Goal: Find specific fact: Find contact information

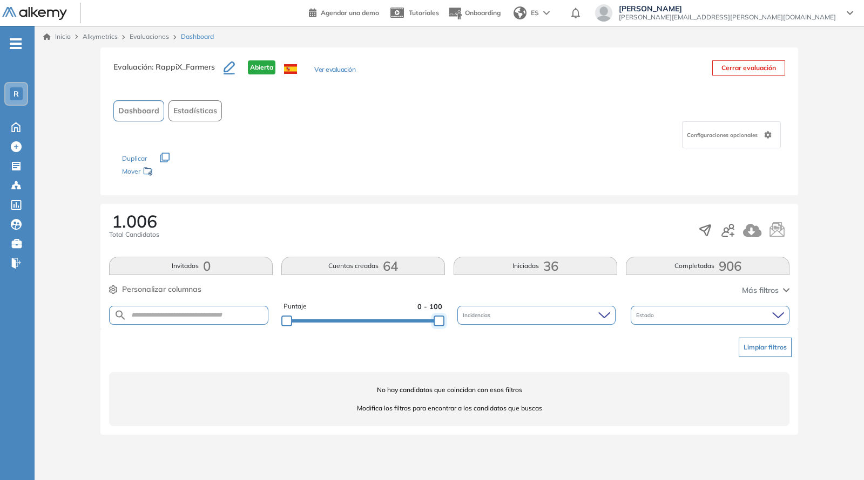
drag, startPoint x: 435, startPoint y: 320, endPoint x: 438, endPoint y: 327, distance: 8.0
click at [440, 327] on div at bounding box center [438, 321] width 11 height 11
click at [439, 327] on div at bounding box center [438, 321] width 11 height 11
drag, startPoint x: 439, startPoint y: 320, endPoint x: 436, endPoint y: 326, distance: 6.5
click at [437, 325] on div at bounding box center [437, 321] width 11 height 11
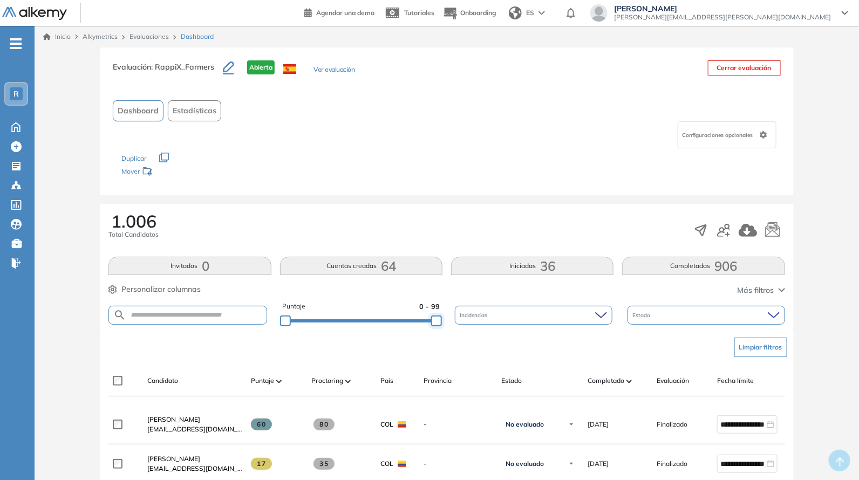
drag, startPoint x: 439, startPoint y: 322, endPoint x: 458, endPoint y: 320, distance: 19.0
click at [458, 320] on div "Puntaje 0 - 99 Incidencias Estado" at bounding box center [447, 316] width 676 height 28
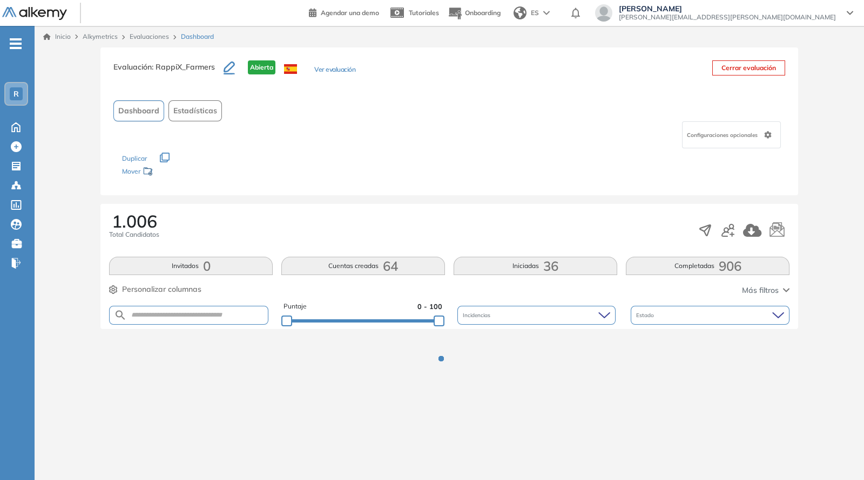
click at [452, 241] on div "1.006 Total Candidatos" at bounding box center [449, 231] width 680 height 36
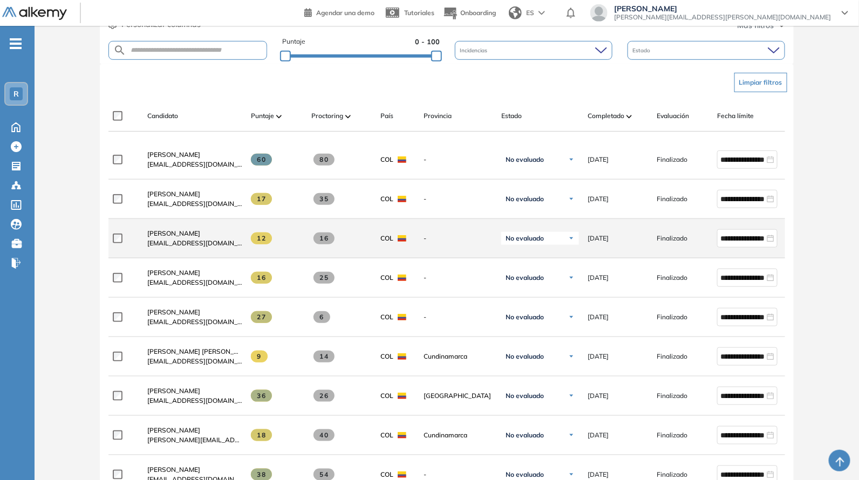
scroll to position [315, 0]
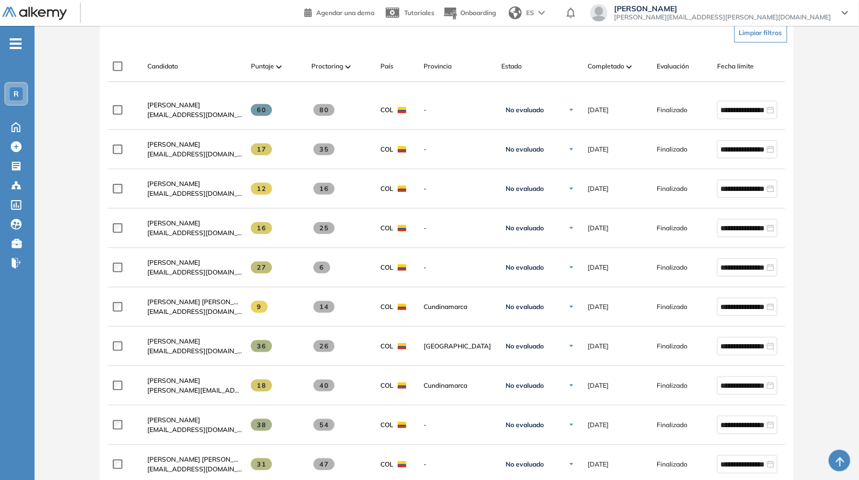
click at [602, 55] on div "Candidato Puntaje Proctoring País Provincia Estado Completado Evaluación Fecha …" at bounding box center [447, 66] width 676 height 31
click at [605, 62] on span "Completado" at bounding box center [606, 67] width 37 height 10
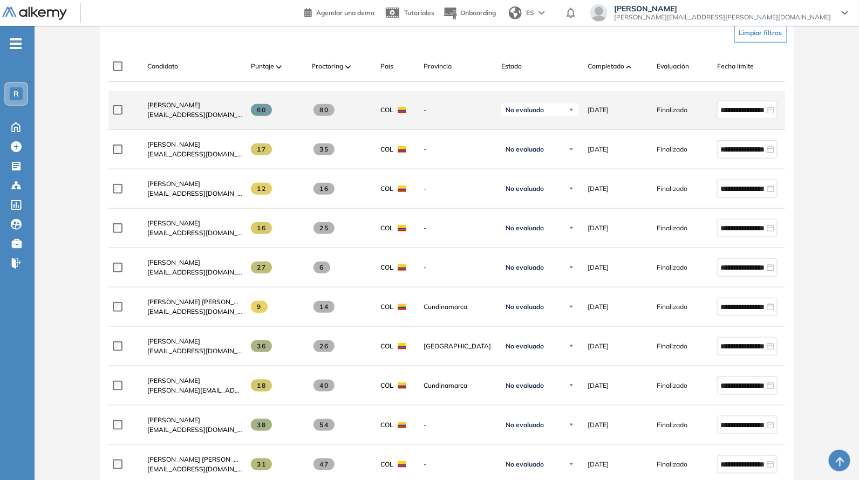
click at [147, 120] on div "[PERSON_NAME] [EMAIL_ADDRESS][DOMAIN_NAME]" at bounding box center [191, 110] width 104 height 37
drag, startPoint x: 147, startPoint y: 120, endPoint x: 234, endPoint y: 120, distance: 87.5
click at [234, 120] on div "[PERSON_NAME] [EMAIL_ADDRESS][DOMAIN_NAME]" at bounding box center [191, 110] width 104 height 37
copy span "[EMAIL_ADDRESS][DOMAIN_NAME]"
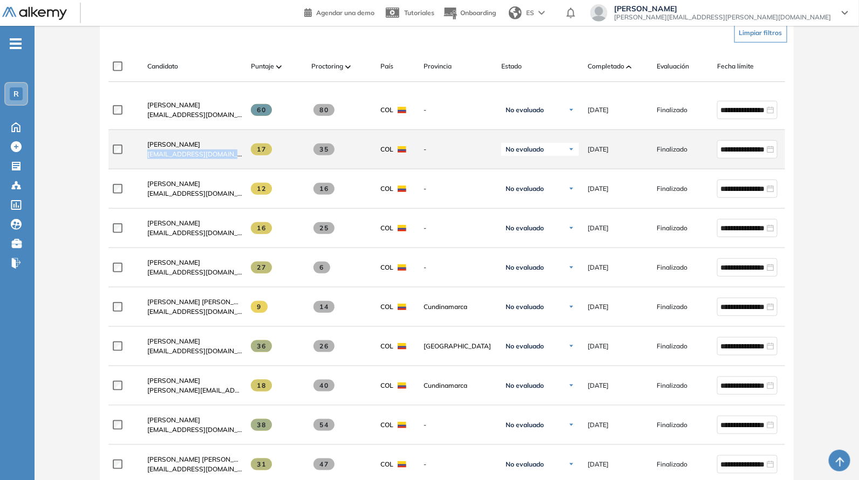
drag, startPoint x: 143, startPoint y: 160, endPoint x: 248, endPoint y: 155, distance: 105.4
click at [248, 155] on div "**********" at bounding box center [472, 149] width 726 height 39
copy div "[EMAIL_ADDRESS][DOMAIN_NAME]"
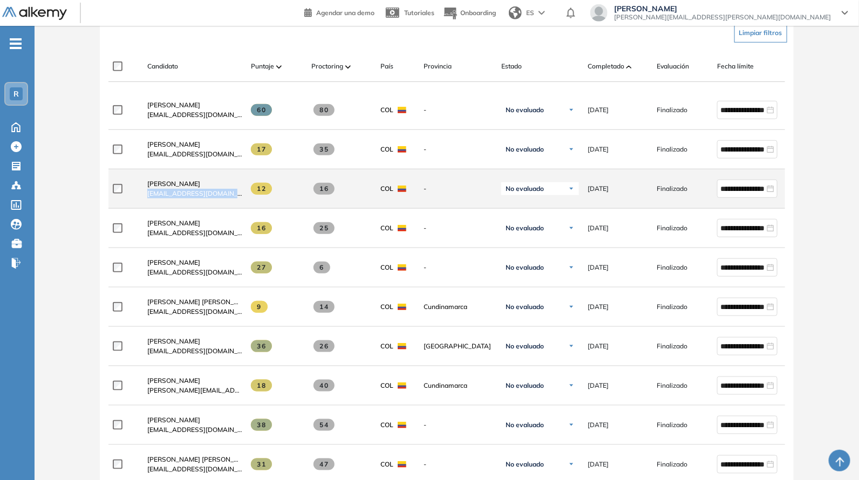
drag, startPoint x: 148, startPoint y: 202, endPoint x: 247, endPoint y: 200, distance: 98.8
click at [247, 200] on div "**********" at bounding box center [472, 189] width 726 height 39
copy div "[EMAIL_ADDRESS][DOMAIN_NAME]"
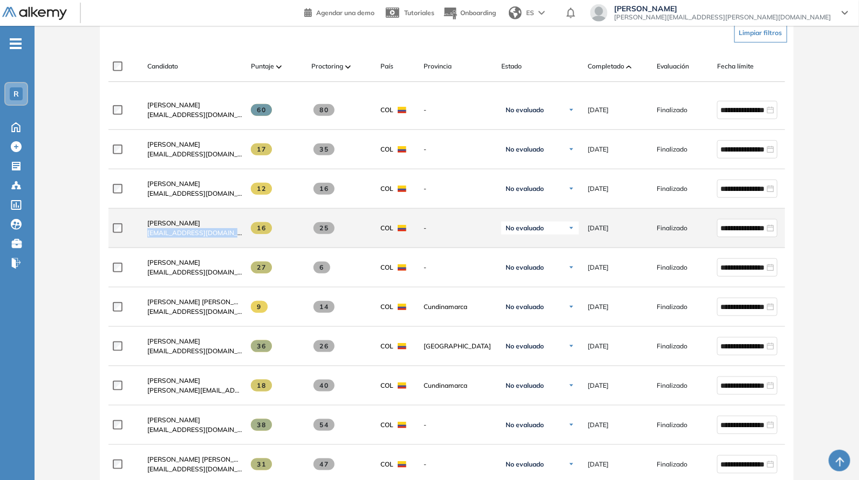
drag, startPoint x: 145, startPoint y: 236, endPoint x: 247, endPoint y: 234, distance: 102.0
click at [254, 239] on div "**********" at bounding box center [472, 228] width 726 height 39
copy div "[EMAIL_ADDRESS][DOMAIN_NAME]"
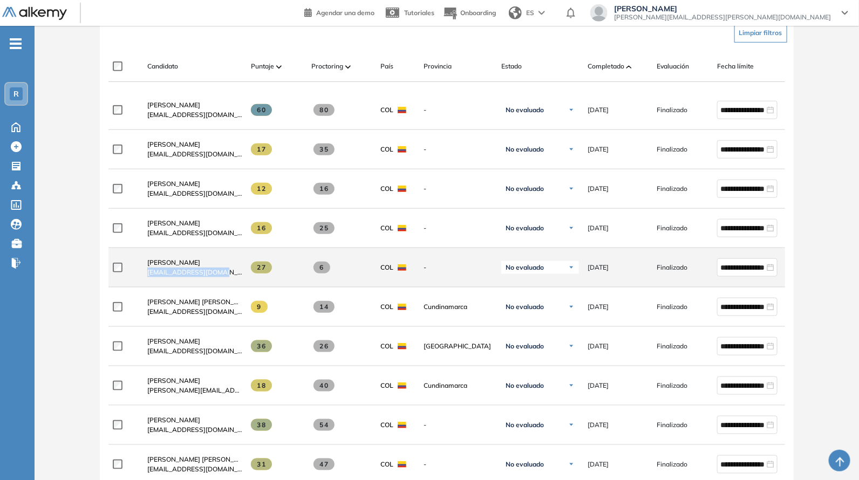
drag, startPoint x: 143, startPoint y: 281, endPoint x: 224, endPoint y: 268, distance: 82.0
click at [226, 274] on div "[PERSON_NAME] [EMAIL_ADDRESS][DOMAIN_NAME]" at bounding box center [191, 267] width 104 height 37
copy span "[EMAIL_ADDRESS][DOMAIN_NAME]"
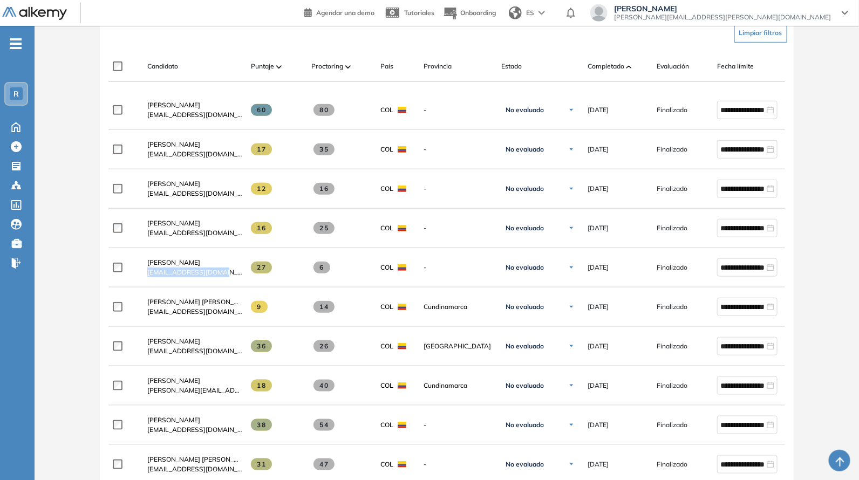
click at [247, 39] on div "Limpiar filtros" at bounding box center [449, 33] width 676 height 32
